Goal: Navigation & Orientation: Go to known website

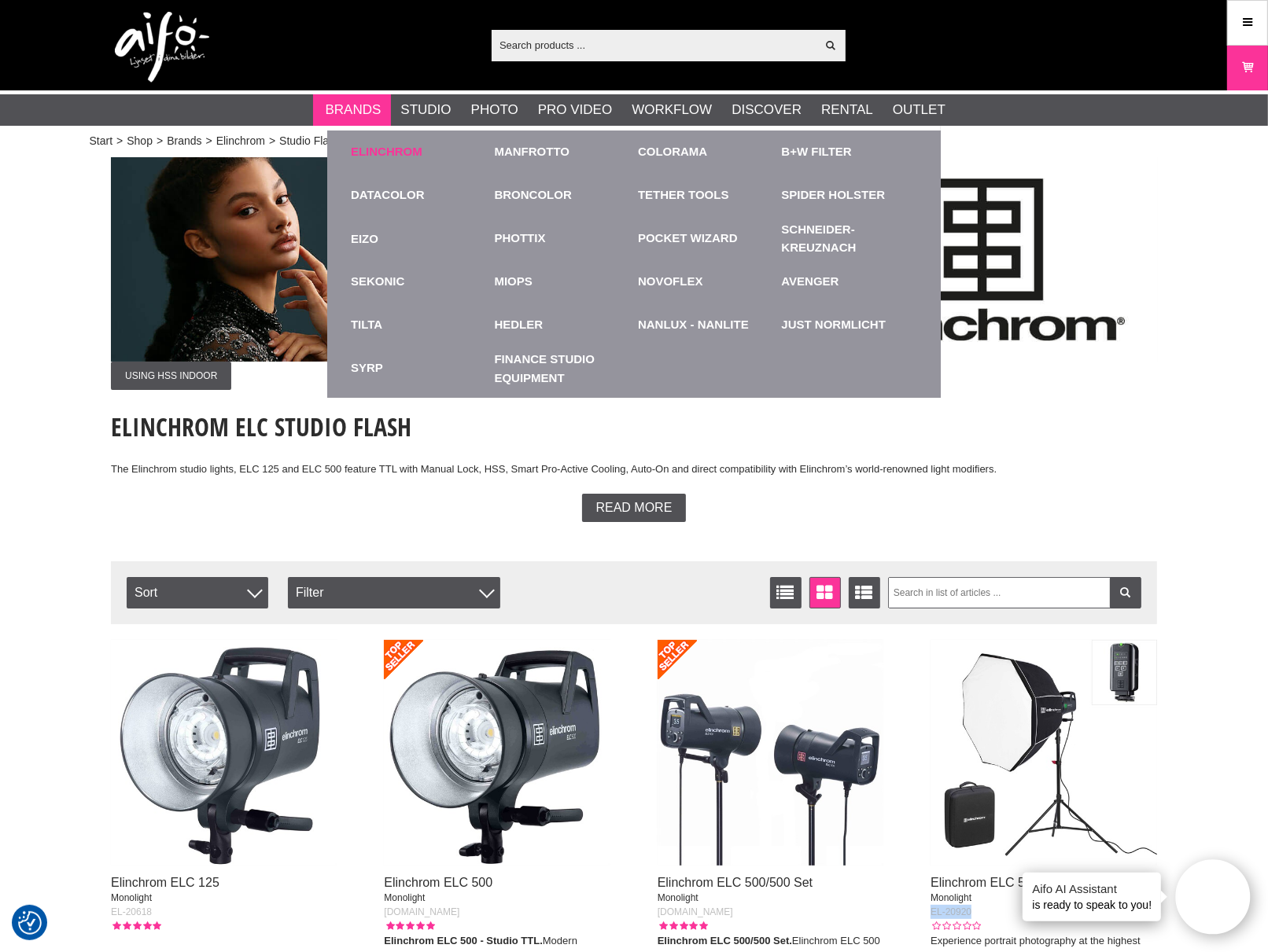
click at [386, 149] on link "Elinchrom" at bounding box center [386, 152] width 72 height 18
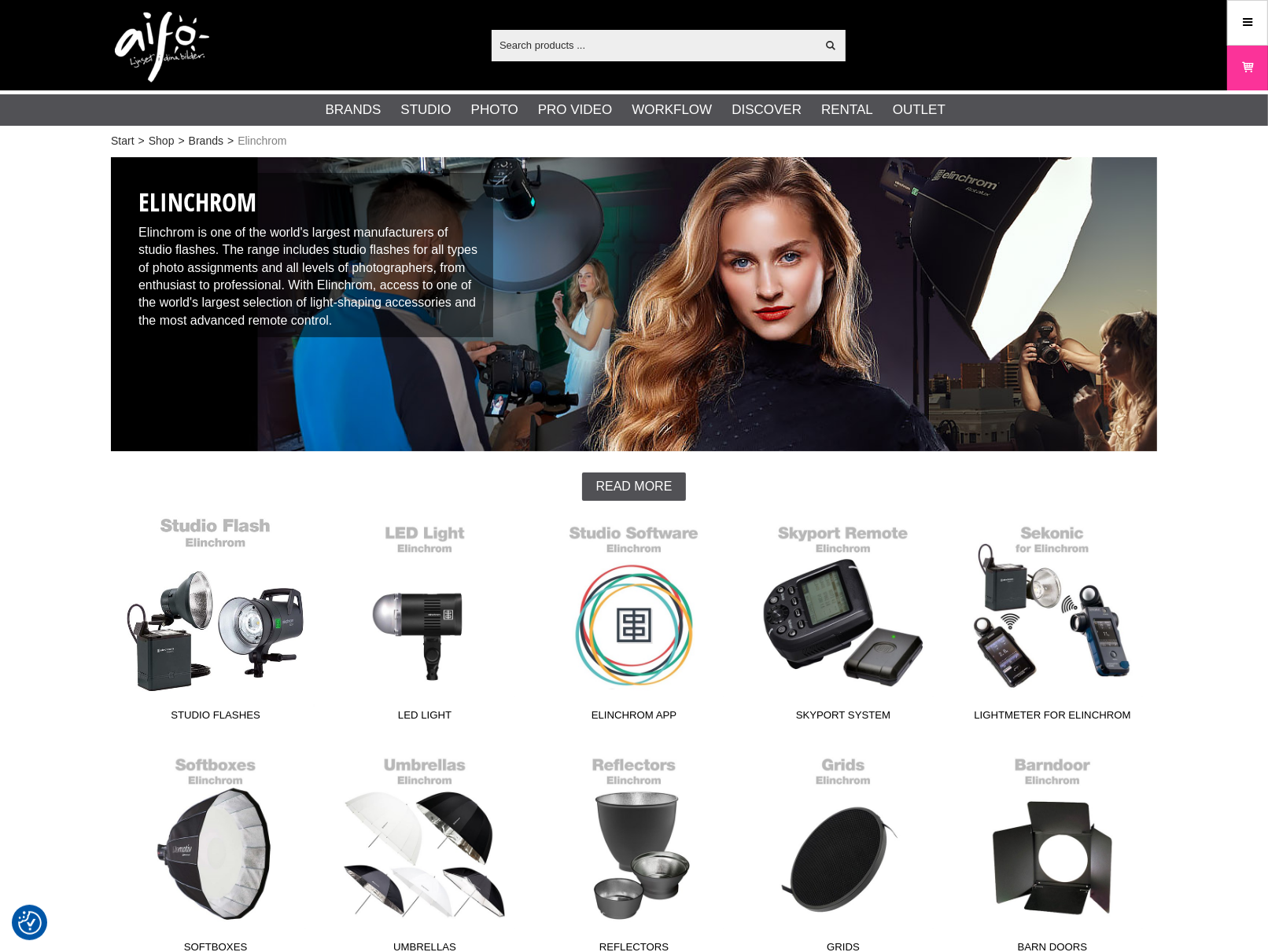
click at [206, 655] on link "Studio Flashes" at bounding box center [216, 623] width 209 height 212
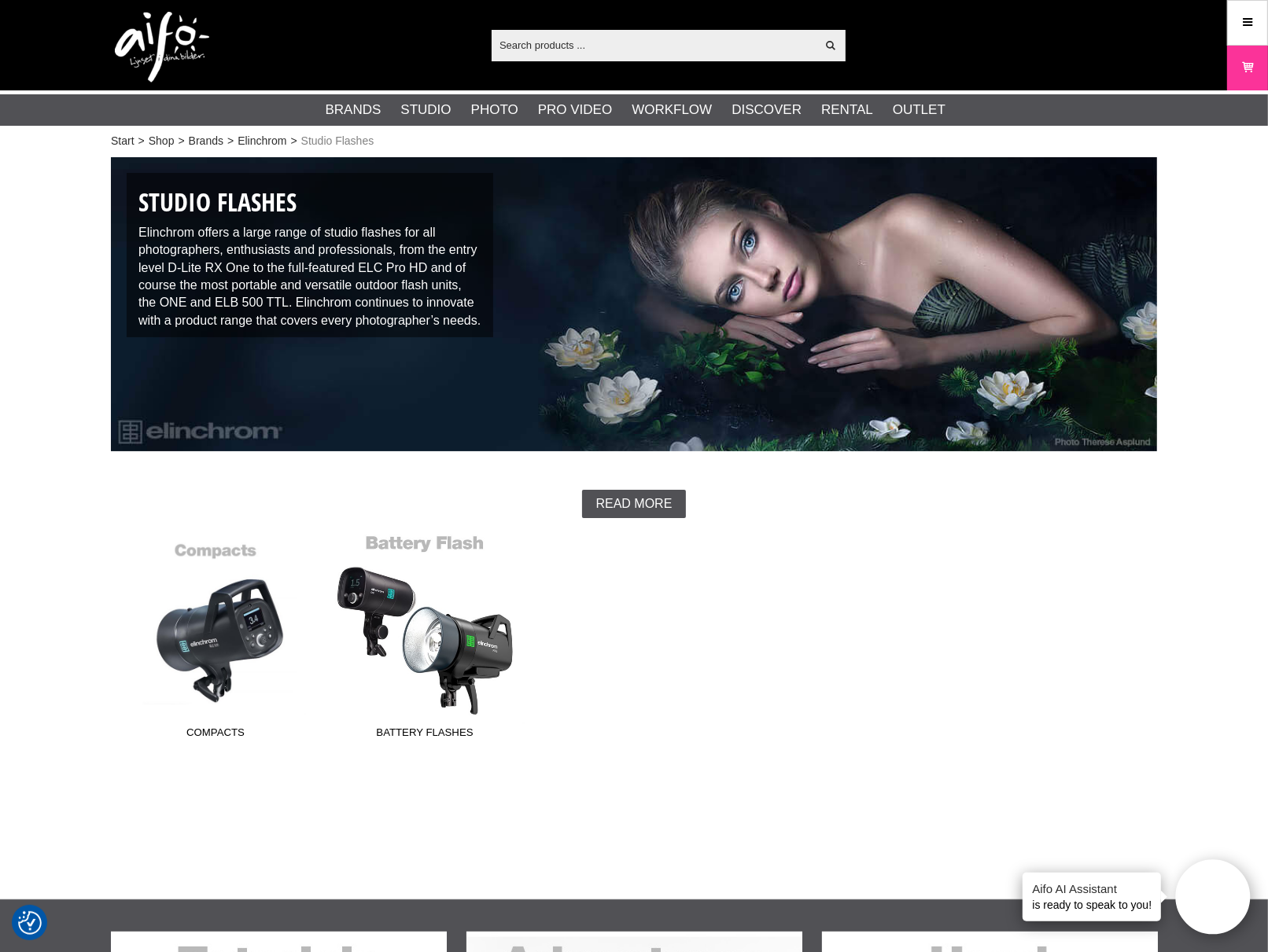
click at [429, 644] on link "Battery Flashes" at bounding box center [425, 640] width 209 height 212
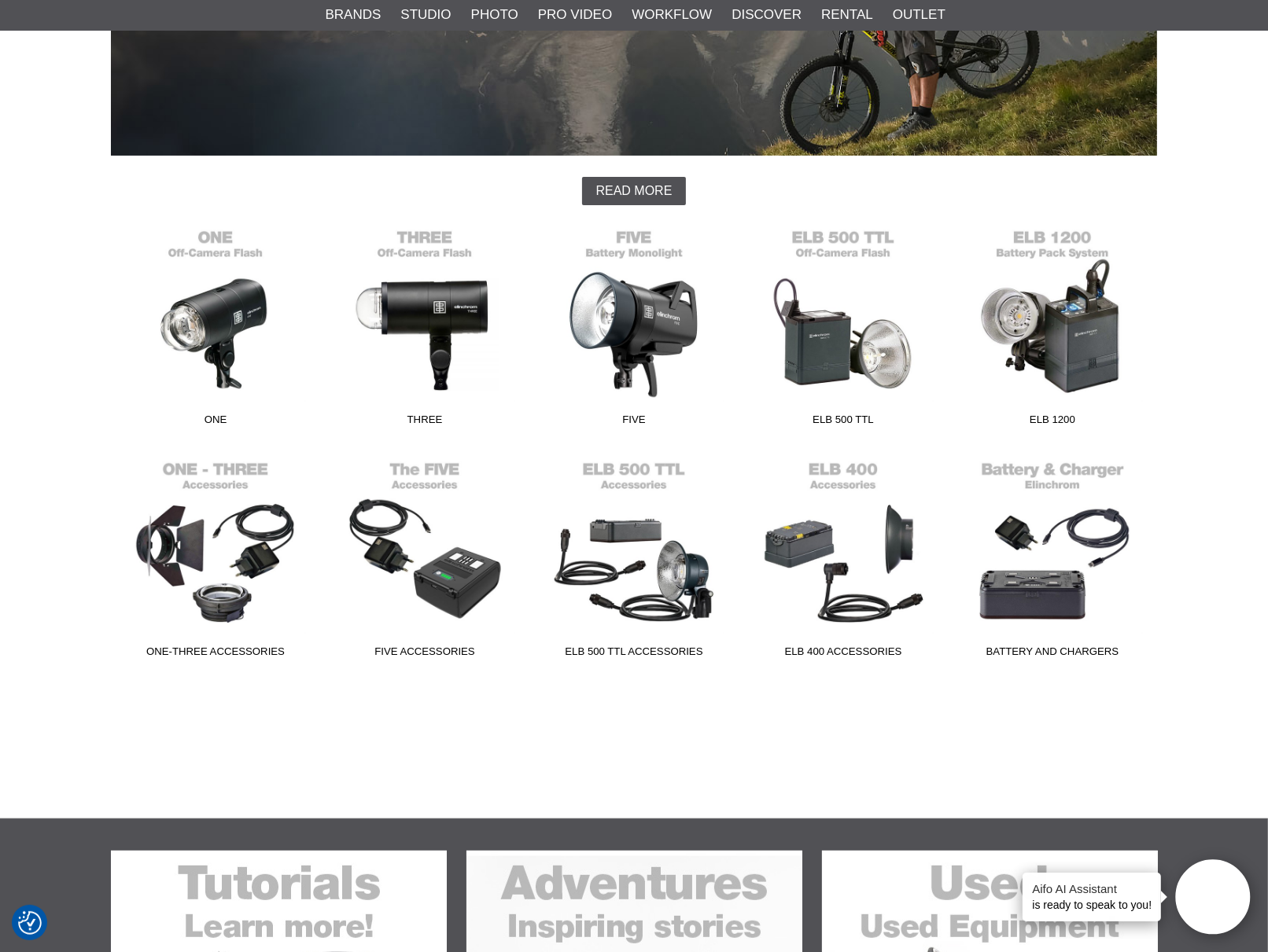
scroll to position [349, 0]
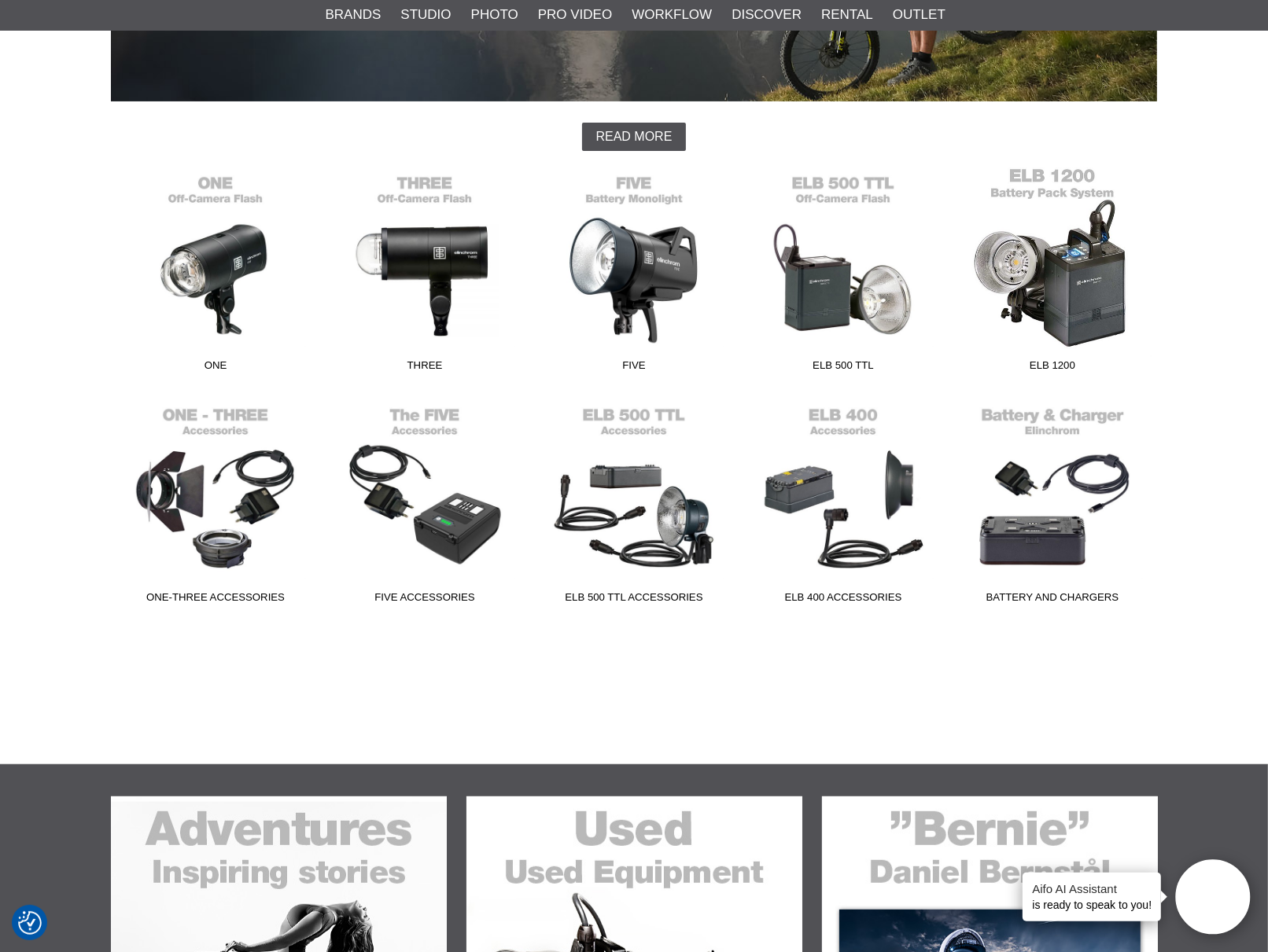
click at [1056, 308] on link "ELB 1200" at bounding box center [1052, 273] width 209 height 212
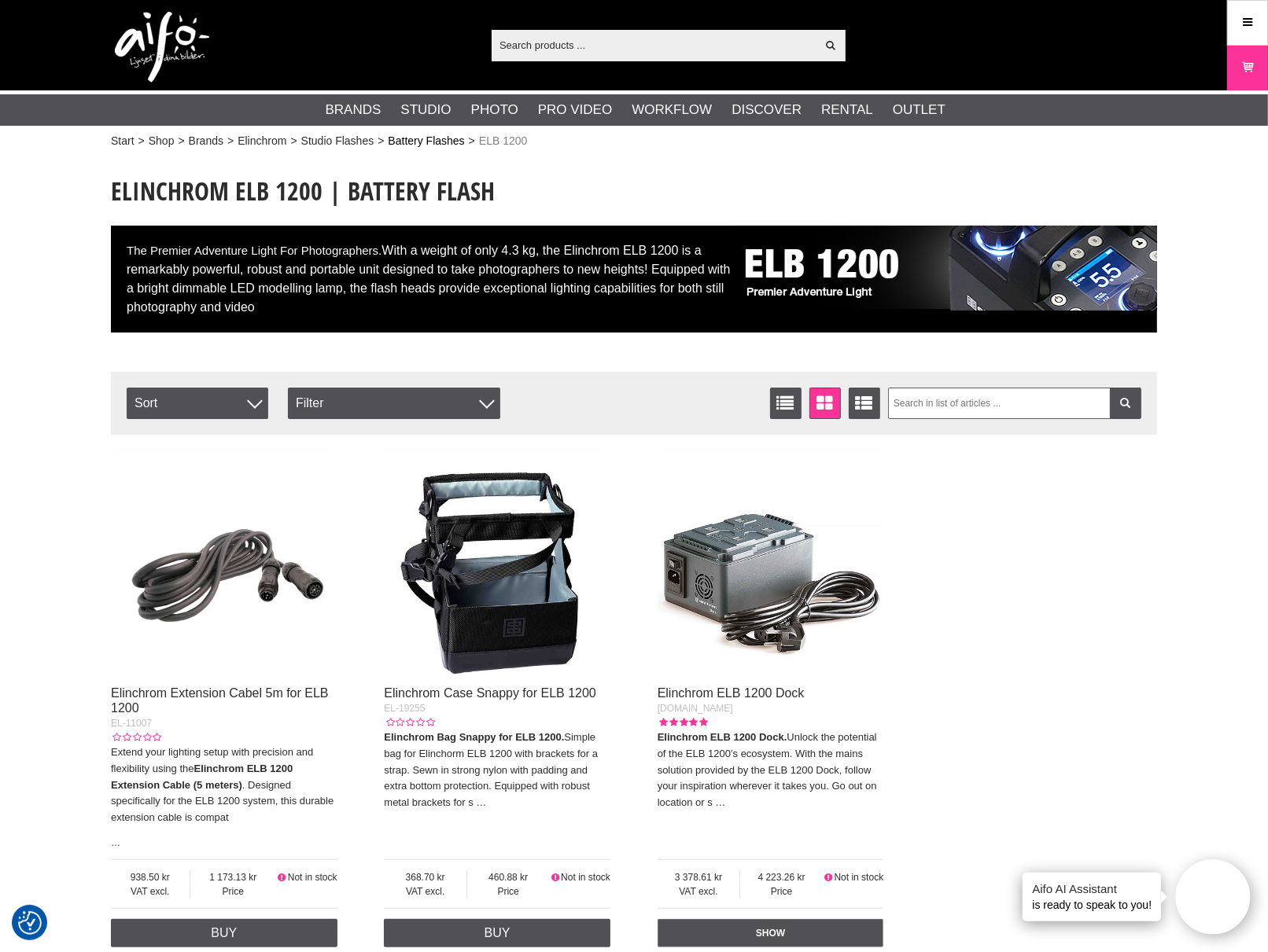
click at [419, 137] on link "Battery Flashes" at bounding box center [426, 141] width 76 height 17
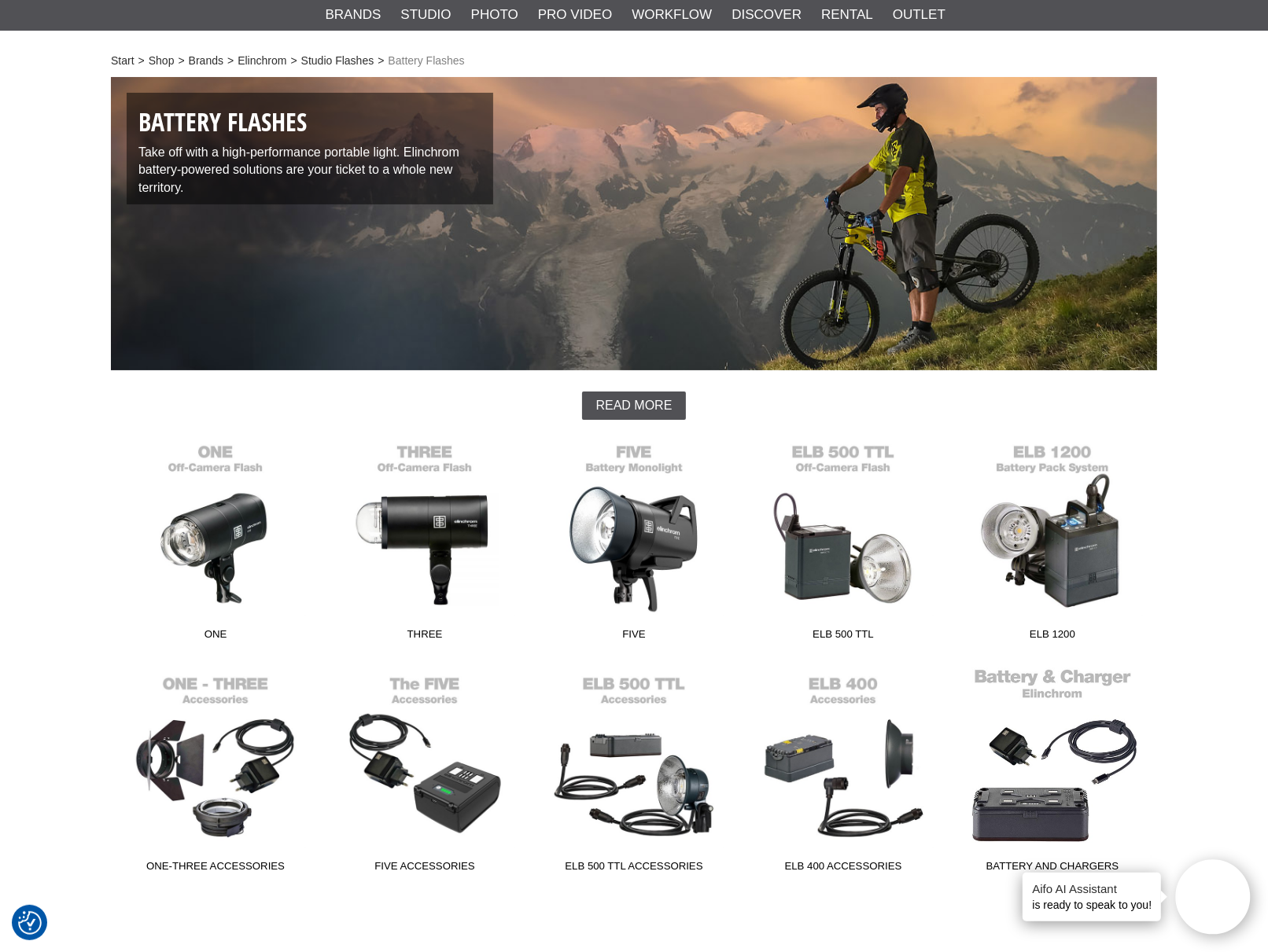
scroll to position [262, 0]
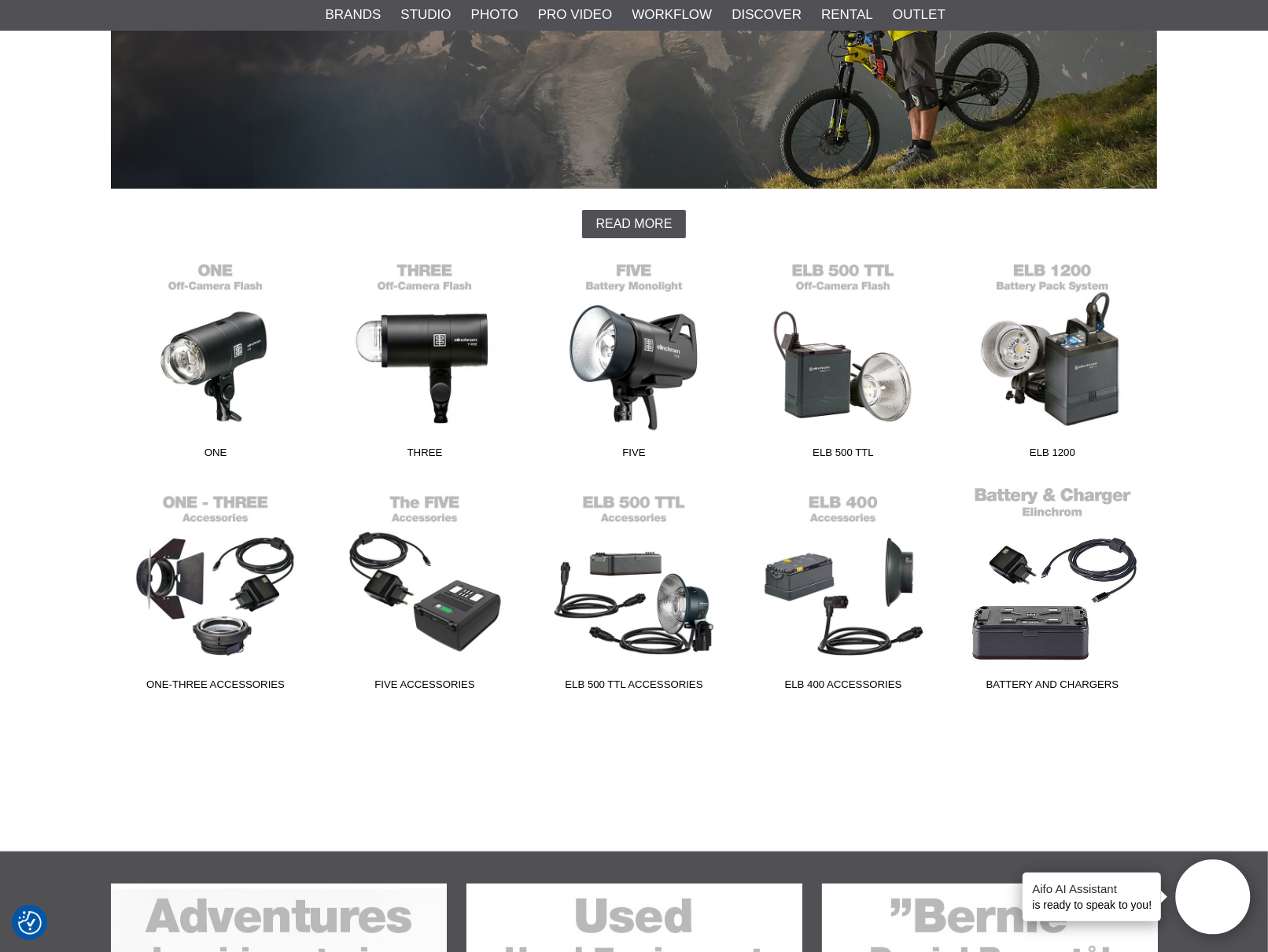
click at [1048, 650] on link "Battery and Chargers" at bounding box center [1052, 592] width 209 height 212
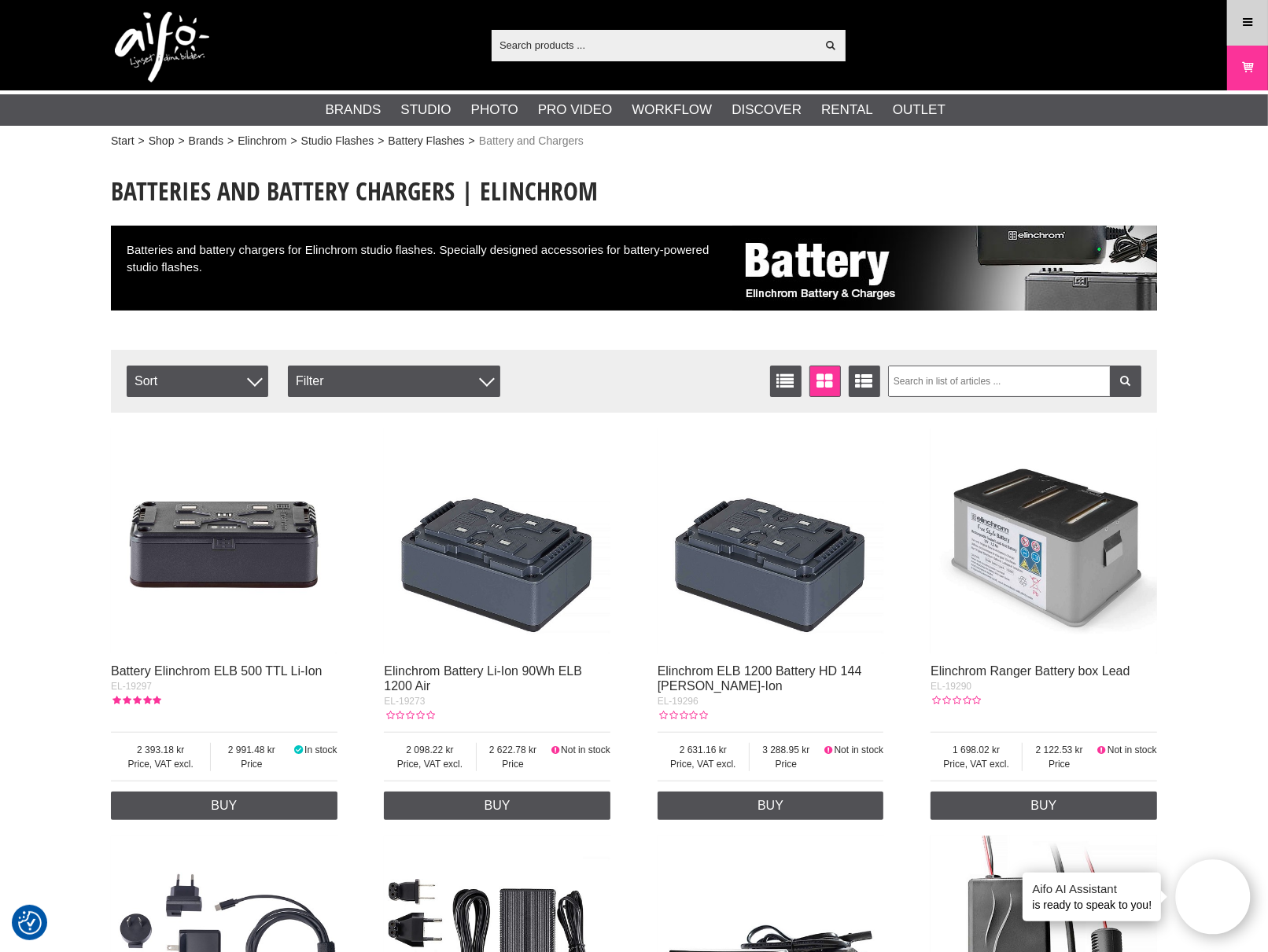
click at [1243, 18] on icon at bounding box center [1248, 23] width 14 height 17
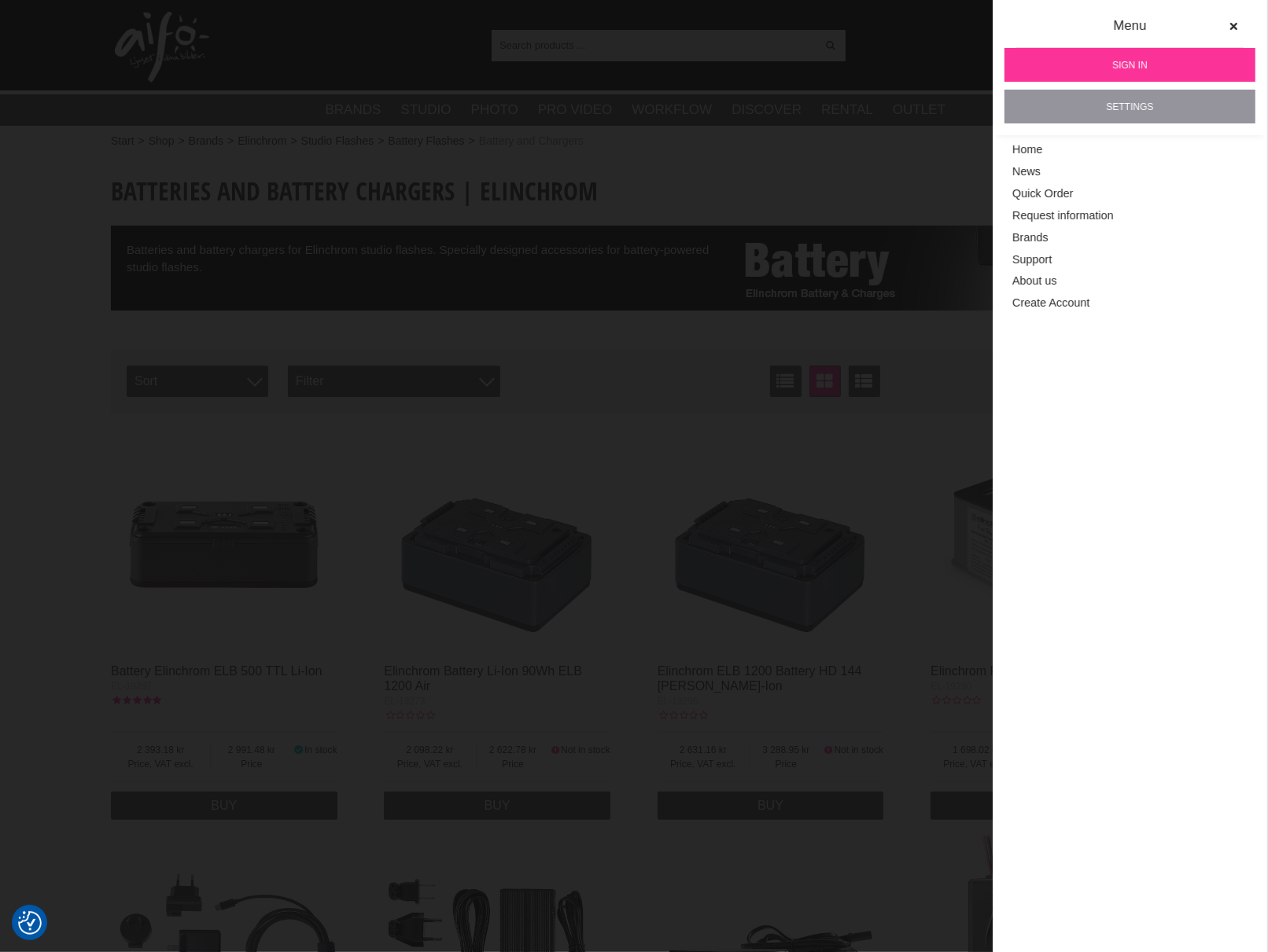
click at [1136, 107] on link "Settings" at bounding box center [1129, 106] width 251 height 34
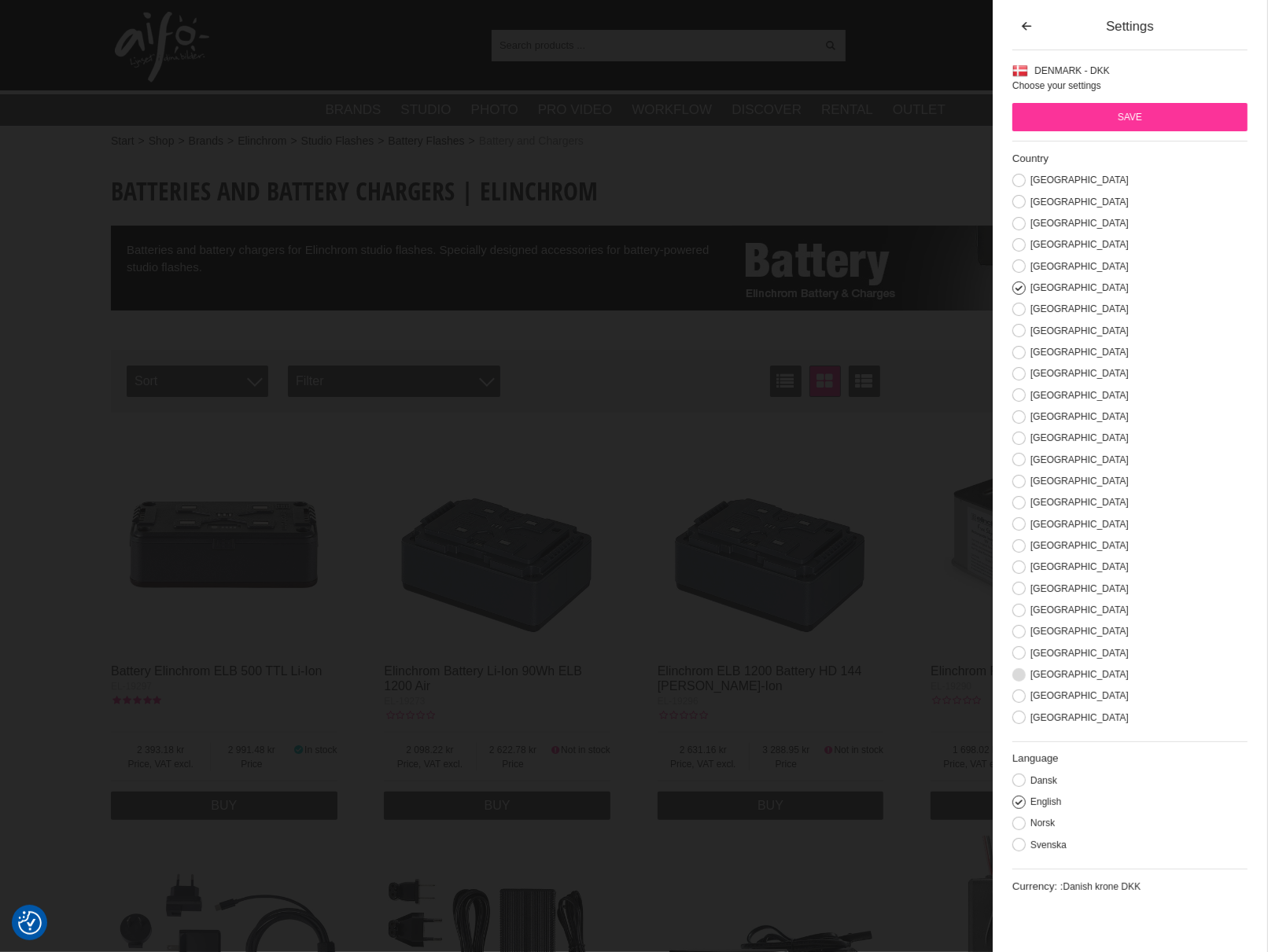
click at [1020, 681] on button at bounding box center [1018, 674] width 13 height 13
click at [1131, 116] on input "Save" at bounding box center [1129, 117] width 235 height 28
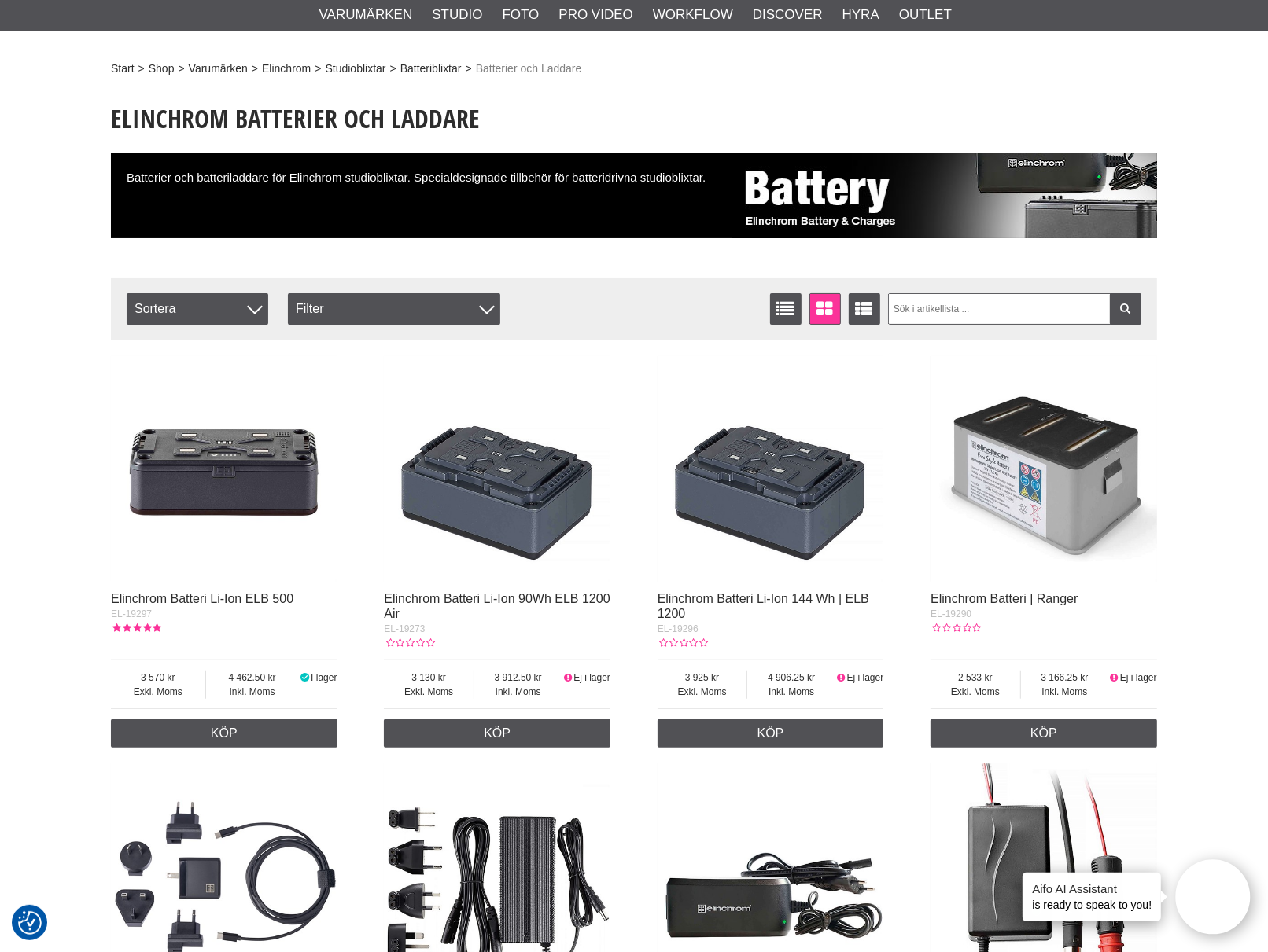
scroll to position [262, 0]
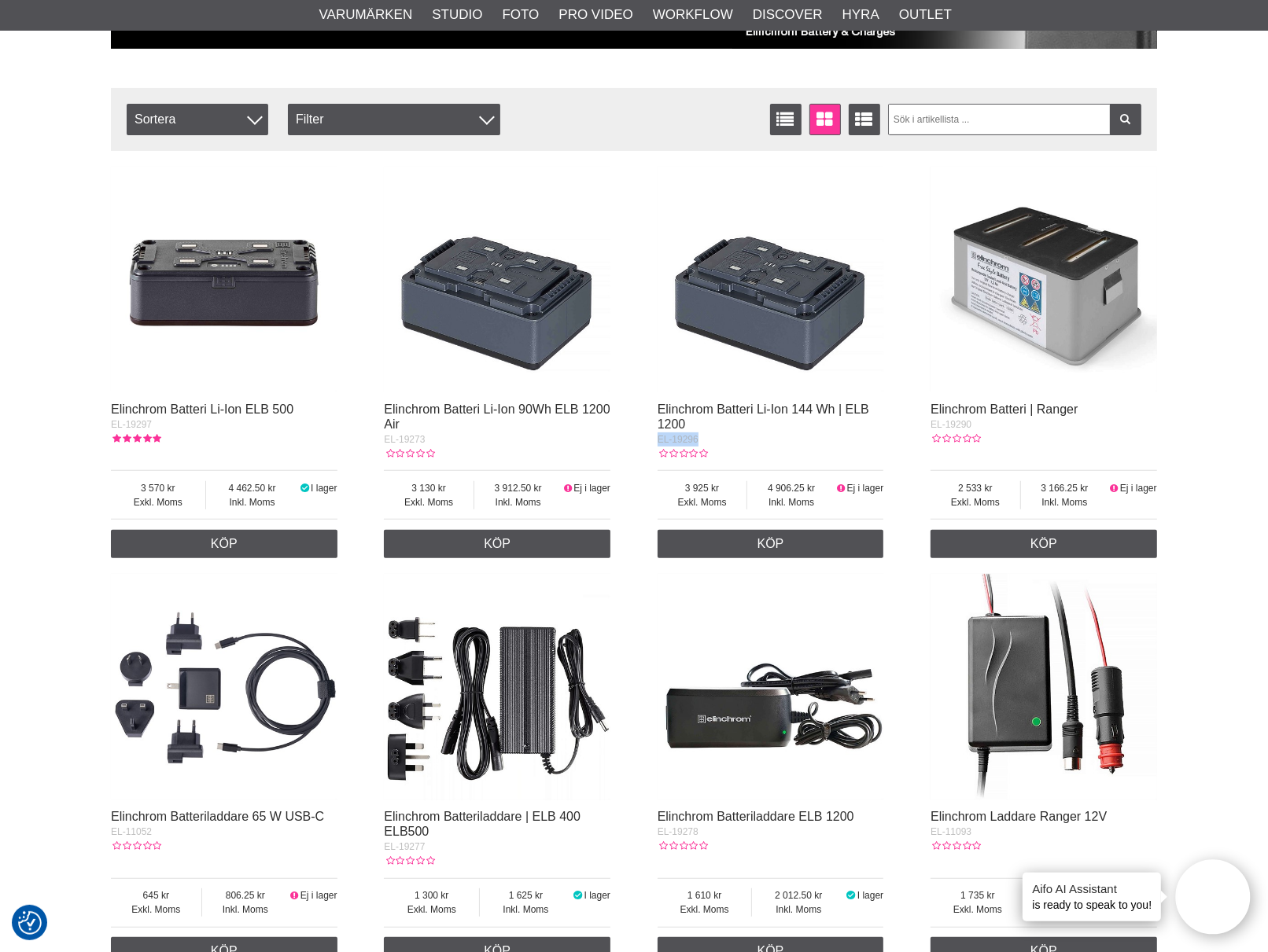
drag, startPoint x: 700, startPoint y: 439, endPoint x: 647, endPoint y: 445, distance: 53.3
click at [647, 445] on div "Elinchrom Batteri Li-Ion ELB 500 EL-19297 Exkl. Moms 3 570 Inkl. Moms 4 462.50 …" at bounding box center [634, 566] width 1046 height 814
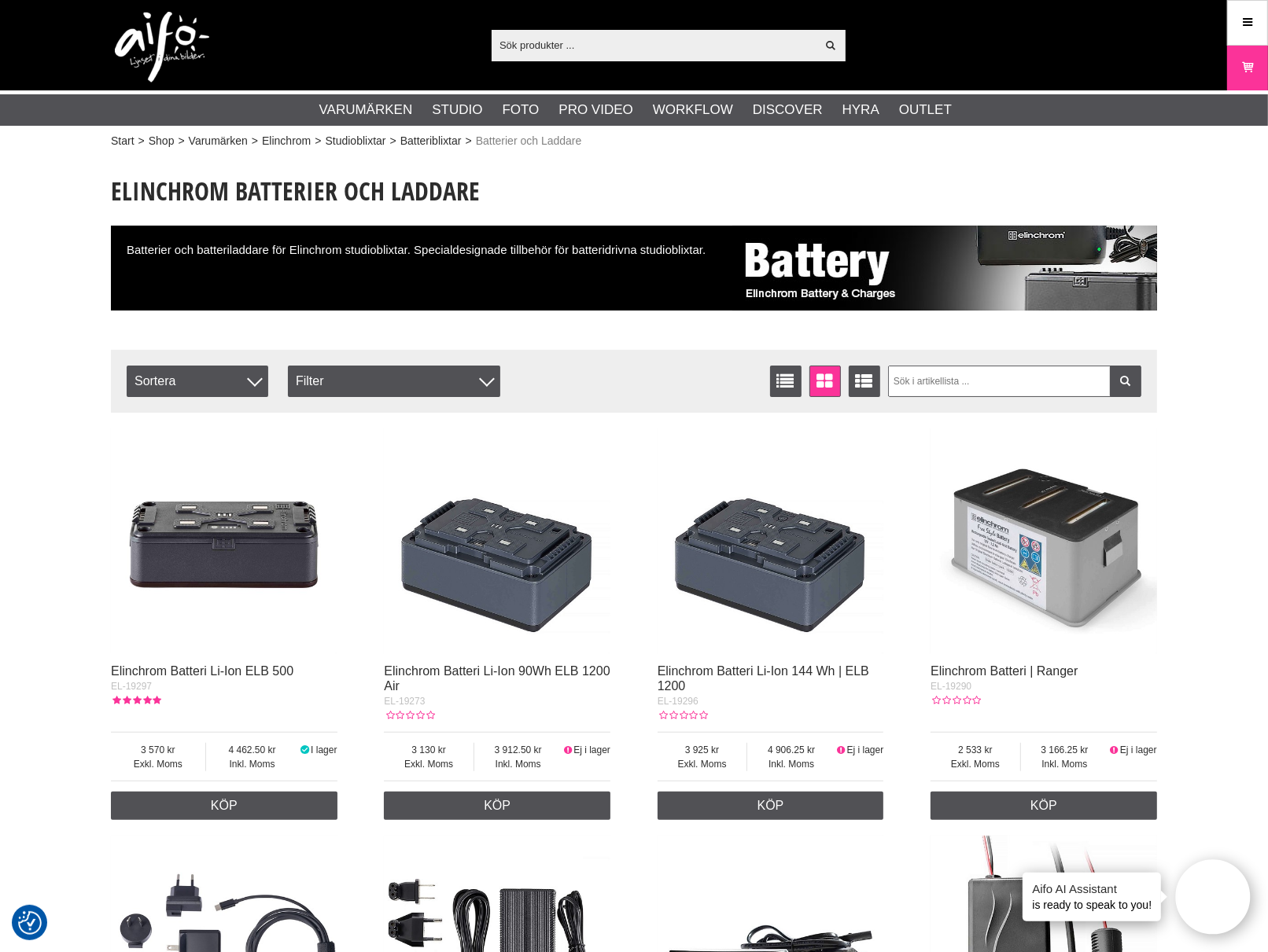
click at [525, 49] on input "text" at bounding box center [654, 45] width 325 height 24
paste input "Preferred plus 3 or x"
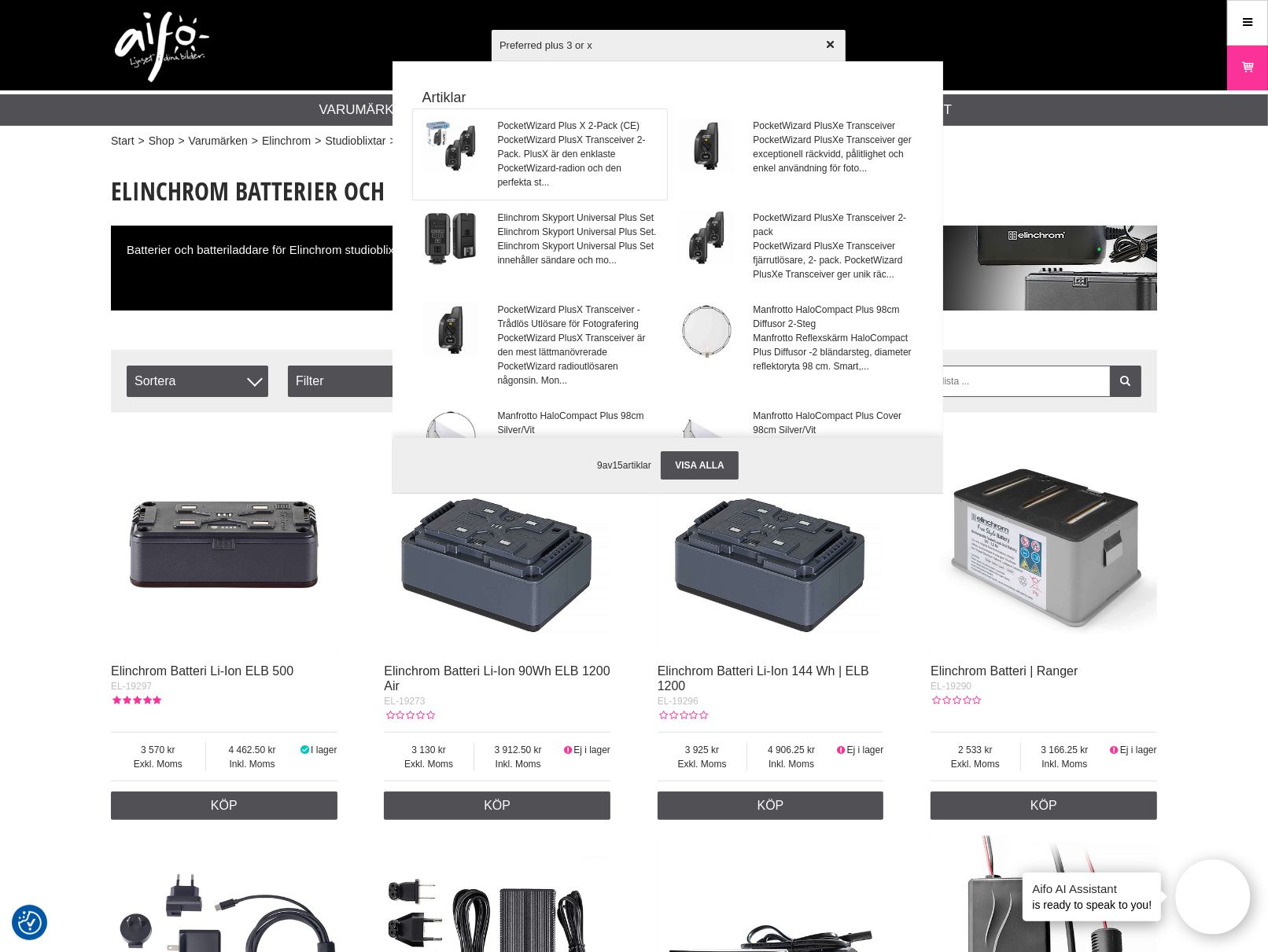
type input "Preferred plus 3 or x"
click at [518, 150] on span "PocketWizard PlusX Transceiver 2-Pack. PlusX är den enklaste PocketWizard-radio…" at bounding box center [578, 161] width 160 height 57
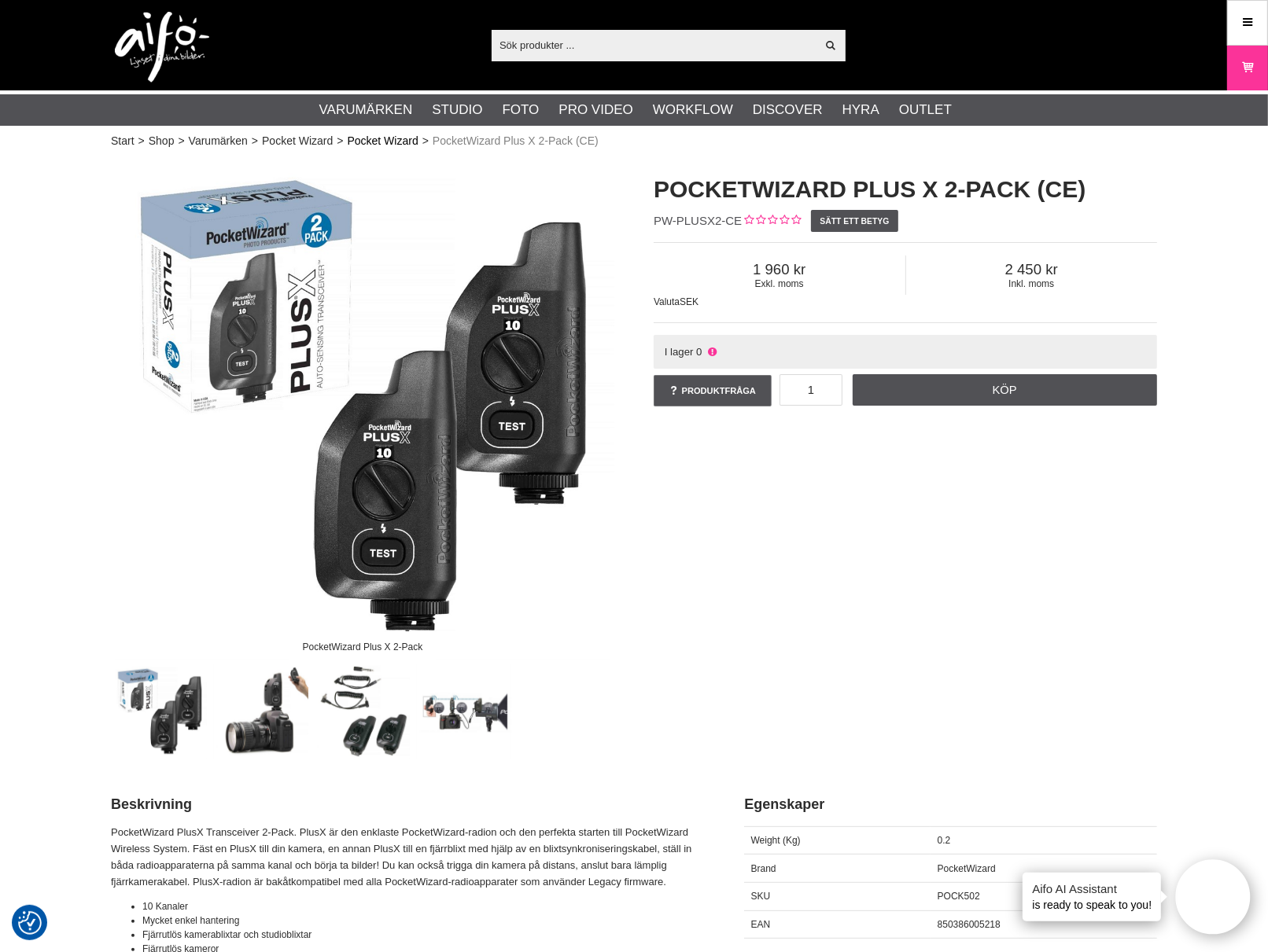
click at [397, 137] on link "Pocket Wizard" at bounding box center [383, 141] width 71 height 17
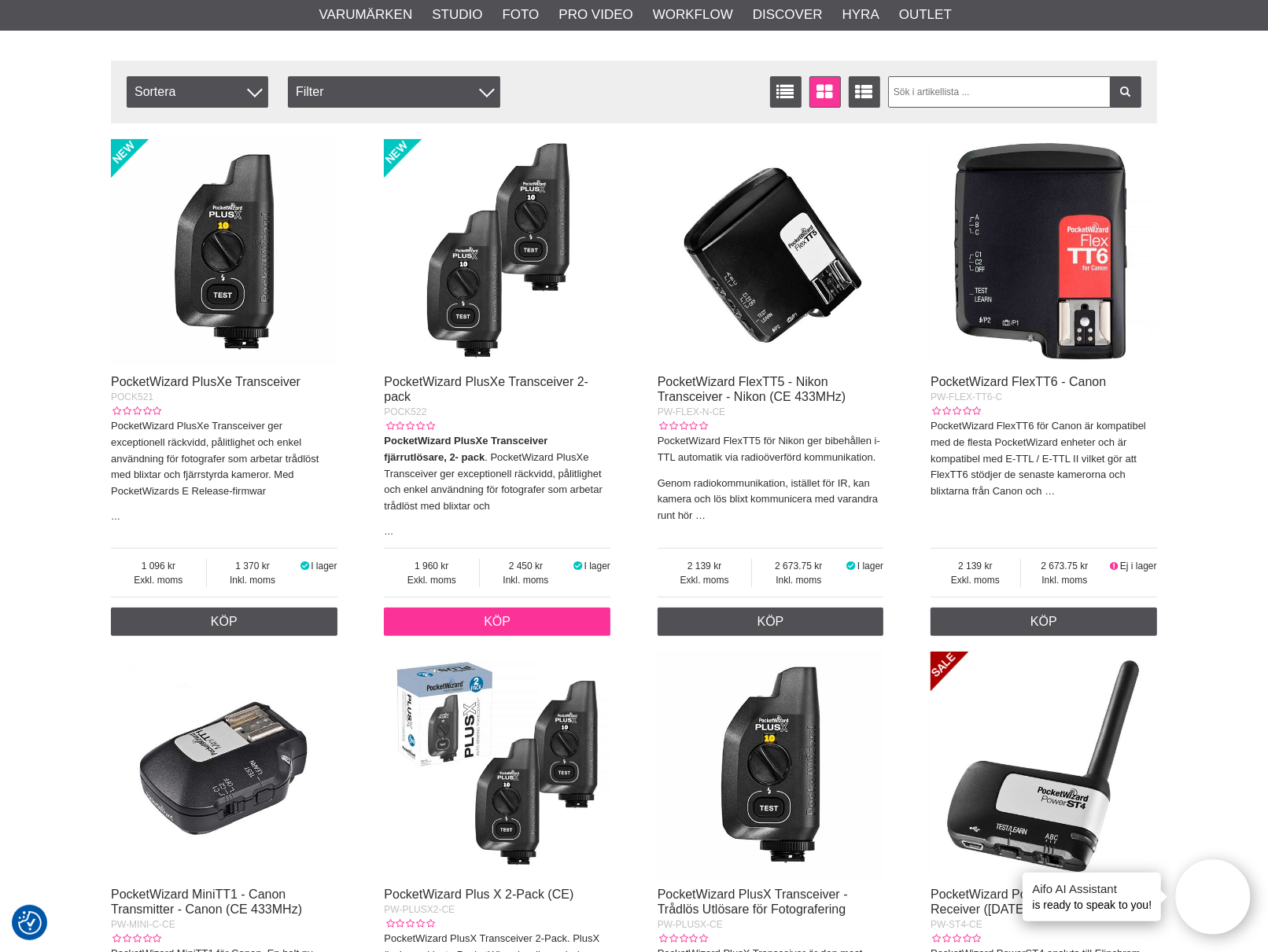
scroll to position [175, 0]
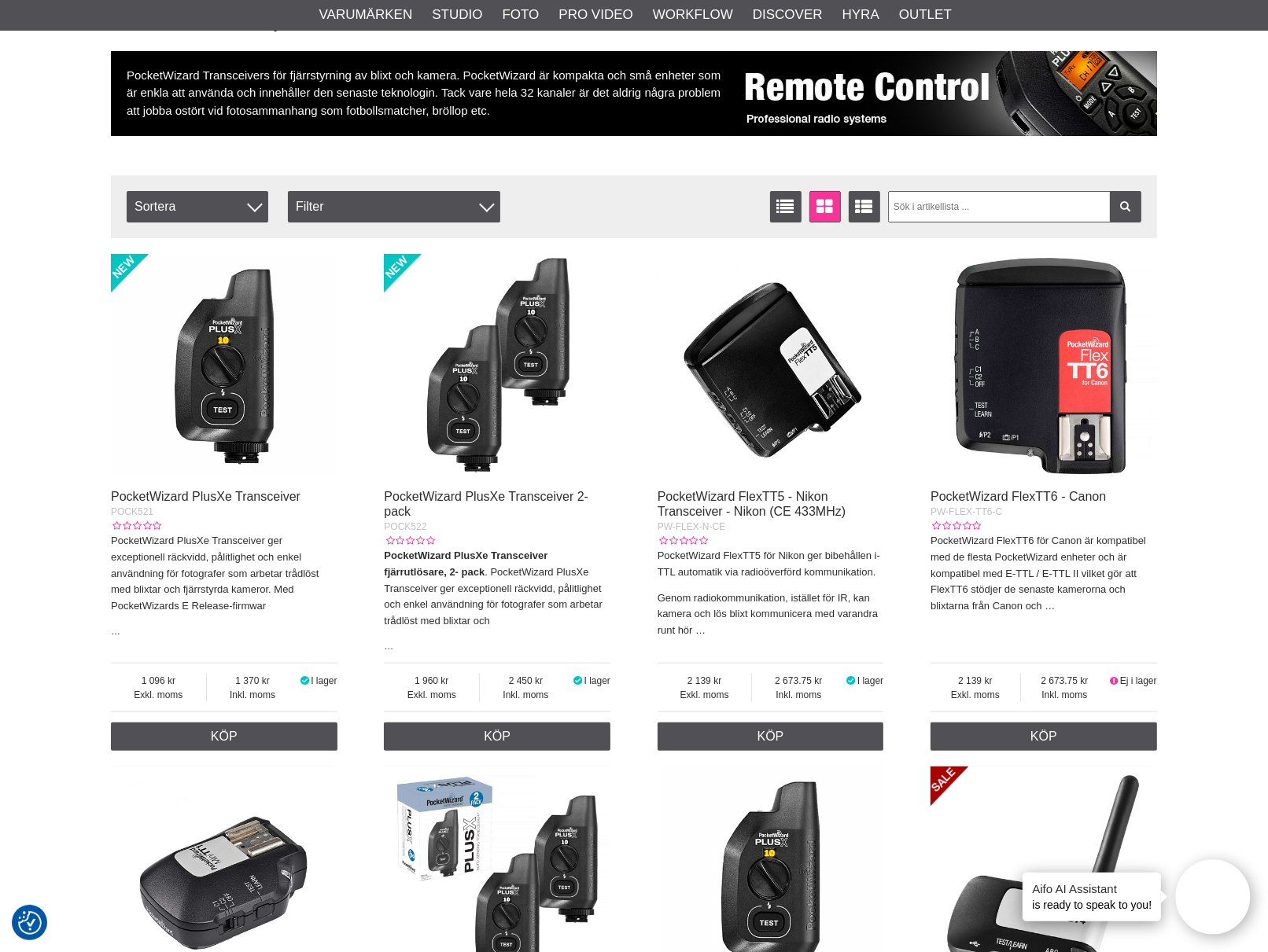
click at [494, 389] on img at bounding box center [497, 367] width 227 height 227
